Goal: Information Seeking & Learning: Learn about a topic

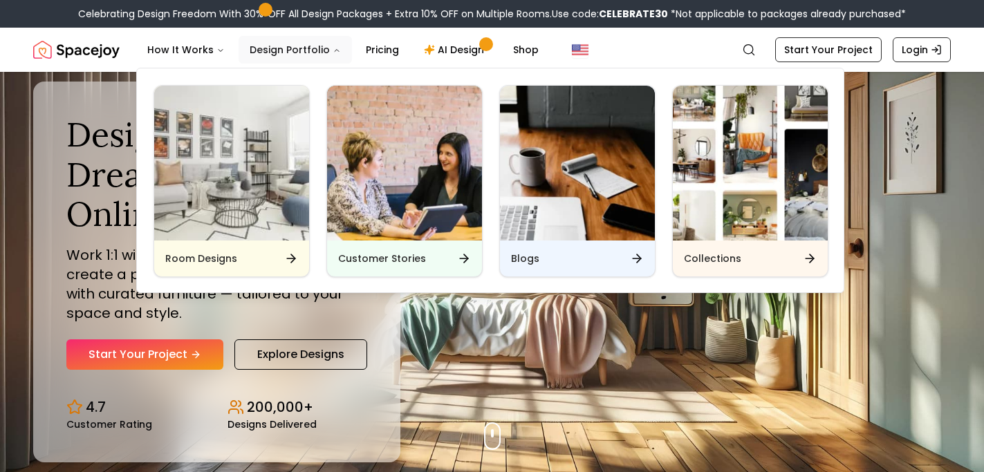
click at [302, 48] on button "Design Portfolio" at bounding box center [295, 50] width 113 height 28
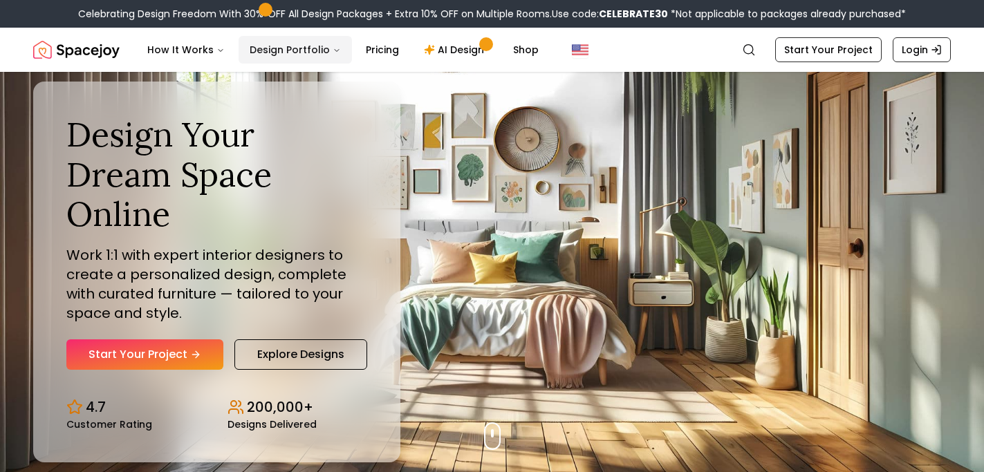
click at [333, 52] on icon "Main" at bounding box center [337, 50] width 8 height 8
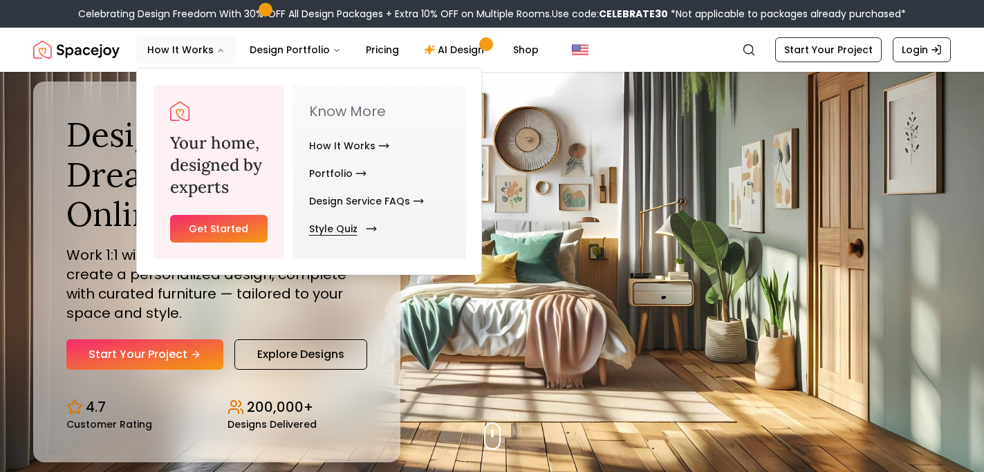
click at [331, 228] on link "Style Quiz" at bounding box center [340, 229] width 62 height 28
click at [354, 232] on link "Style Quiz" at bounding box center [340, 229] width 62 height 28
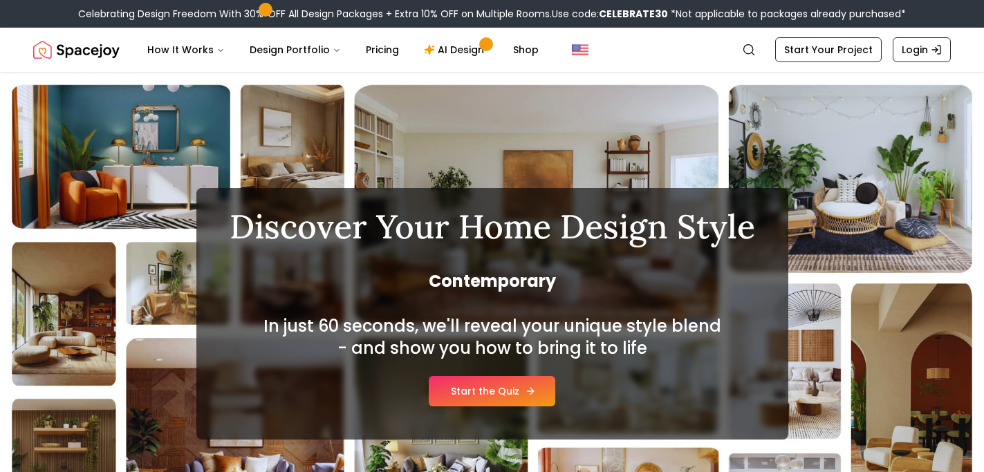
click at [470, 391] on link "Start the Quiz" at bounding box center [492, 391] width 127 height 30
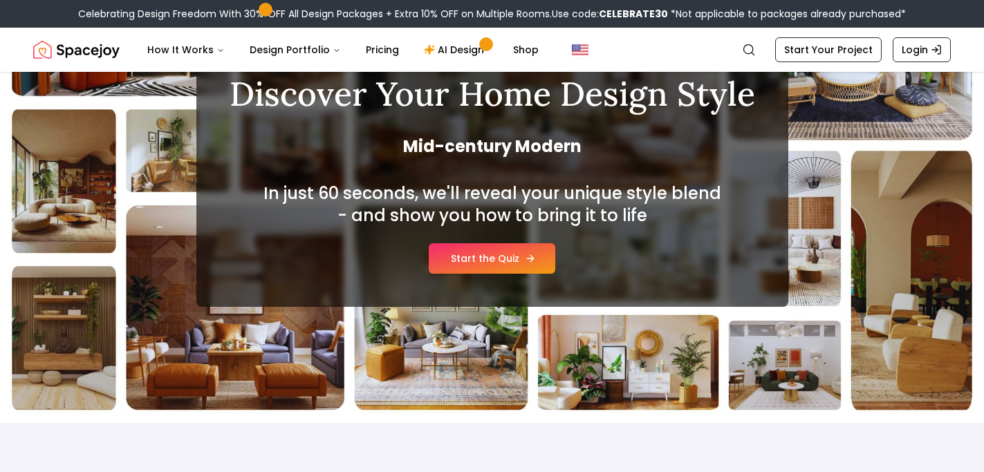
scroll to position [138, 0]
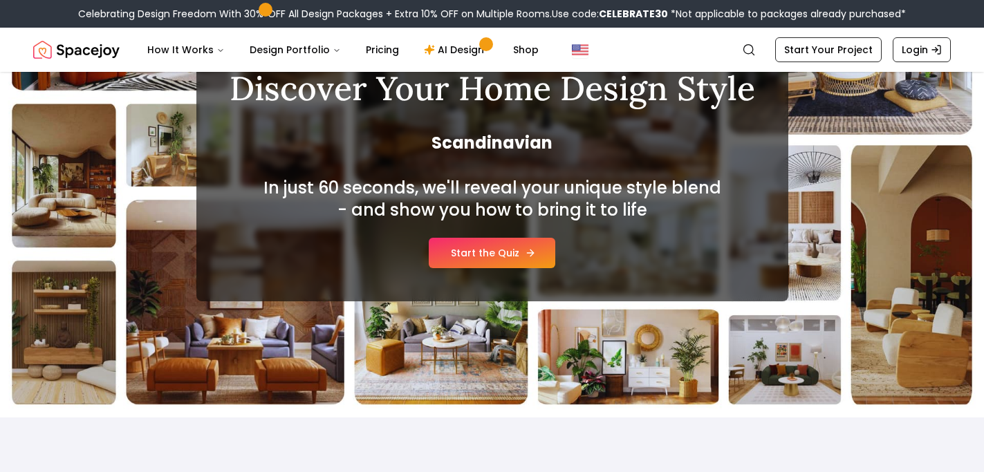
click at [484, 250] on link "Start the Quiz" at bounding box center [492, 253] width 127 height 30
click at [531, 250] on icon at bounding box center [530, 253] width 11 height 11
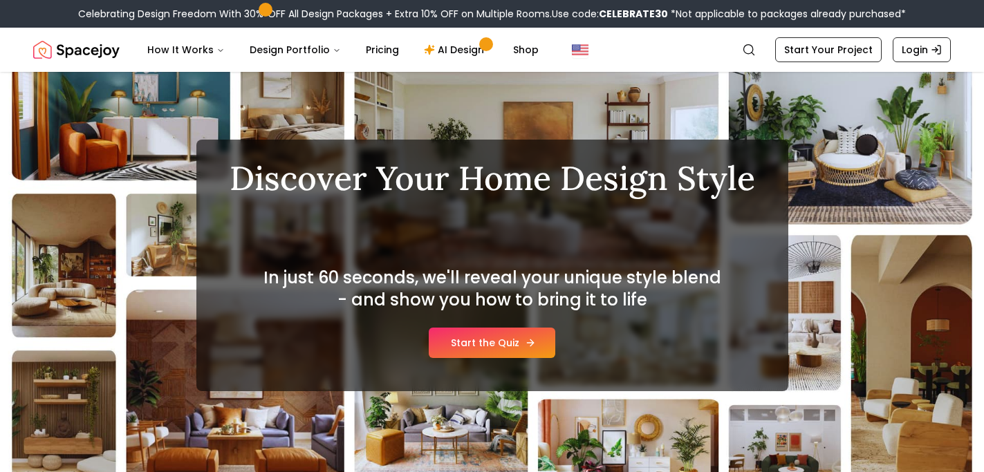
scroll to position [28, 0]
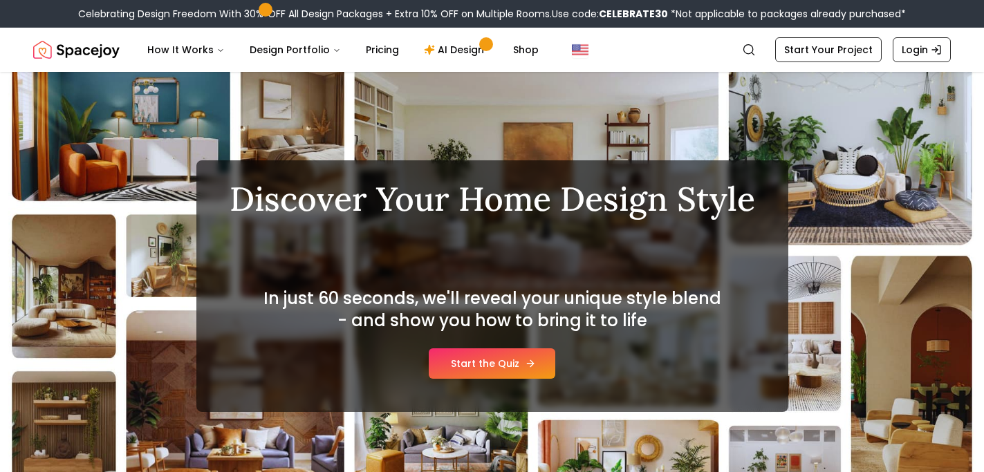
click at [484, 357] on link "Start the Quiz" at bounding box center [492, 364] width 127 height 30
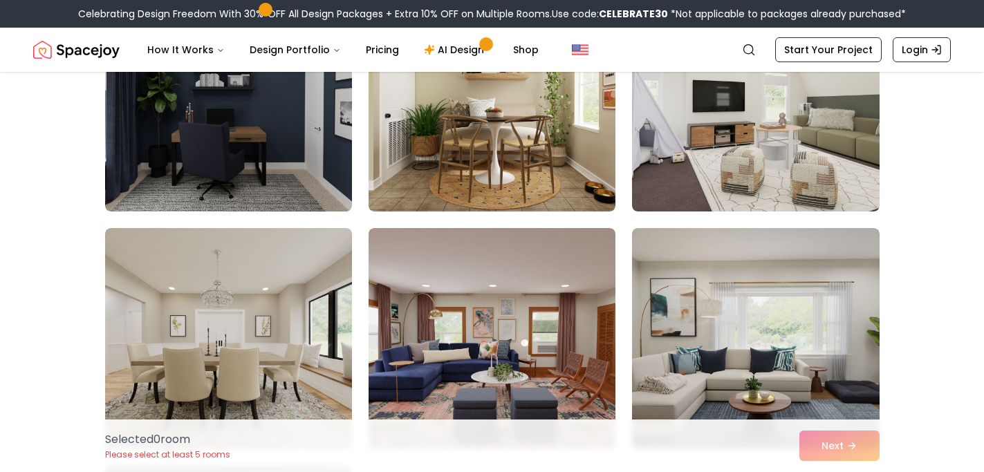
scroll to position [437, 0]
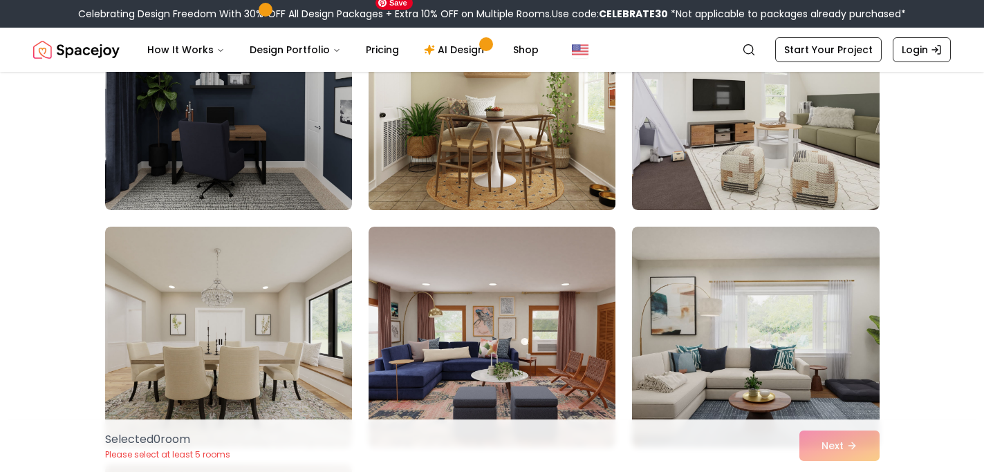
click at [472, 143] on img at bounding box center [491, 99] width 259 height 232
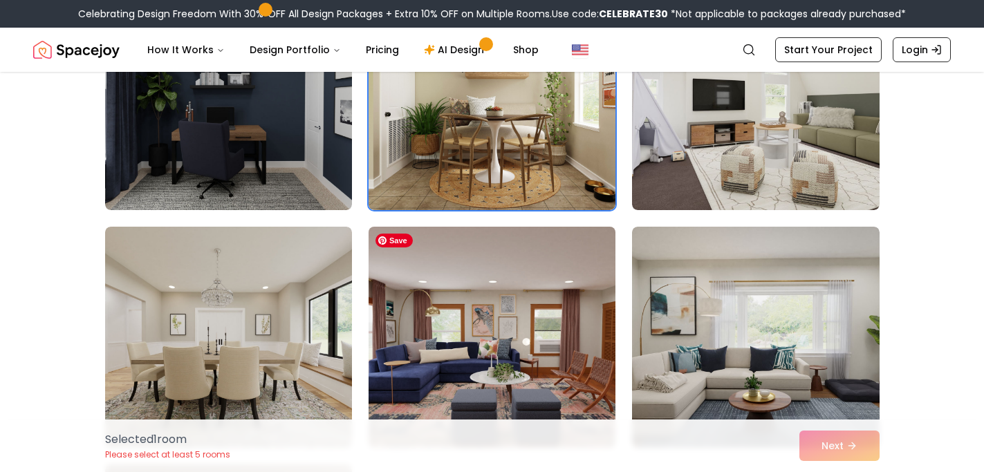
click at [437, 322] on img at bounding box center [491, 337] width 259 height 232
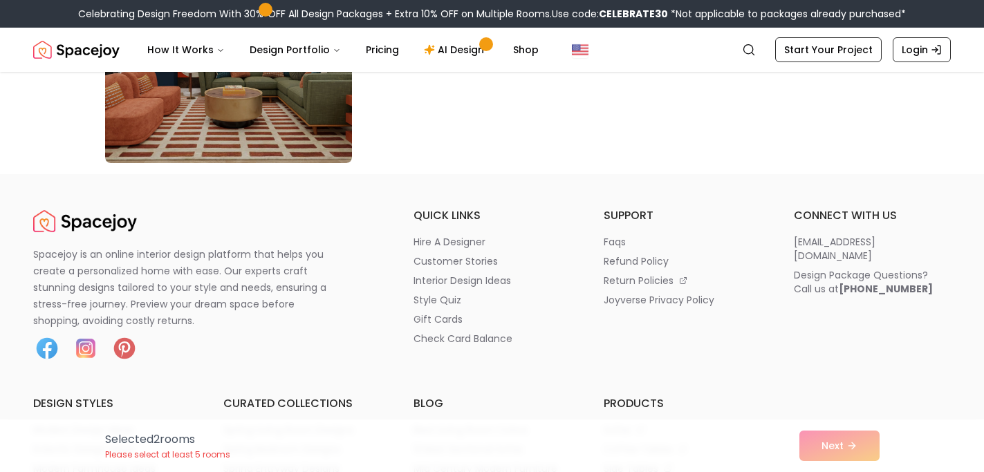
scroll to position [8101, 0]
